Goal: Navigation & Orientation: Find specific page/section

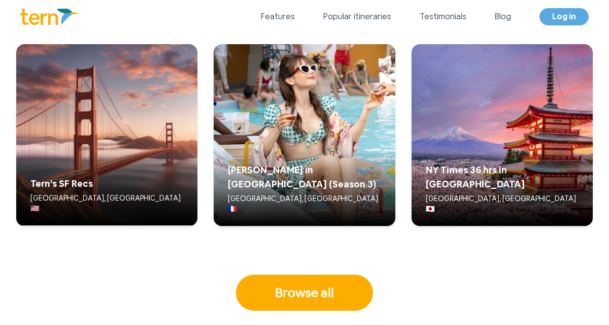
scroll to position [2597, 0]
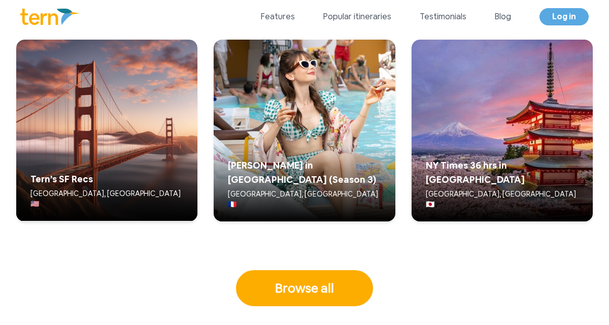
click at [80, 186] on h5 "Tern’s SF Recs" at bounding box center [106, 179] width 153 height 14
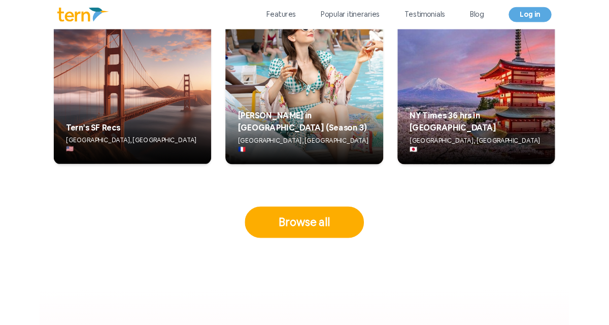
scroll to position [2646, 0]
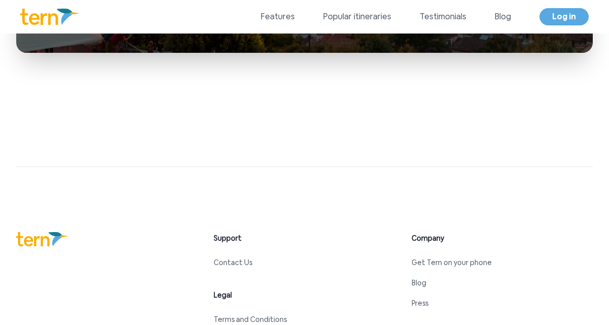
scroll to position [4541, 0]
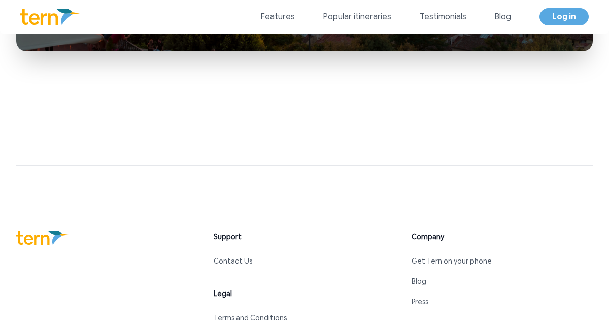
click at [258, 31] on div "Features Popular itineraries Testimonials Blog Log in Log in Open menu" at bounding box center [304, 16] width 609 height 33
click at [295, 18] on link "Features" at bounding box center [278, 17] width 34 height 12
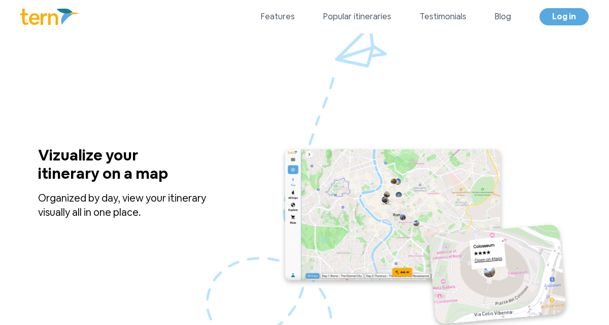
scroll to position [845, 0]
